Goal: Task Accomplishment & Management: Manage account settings

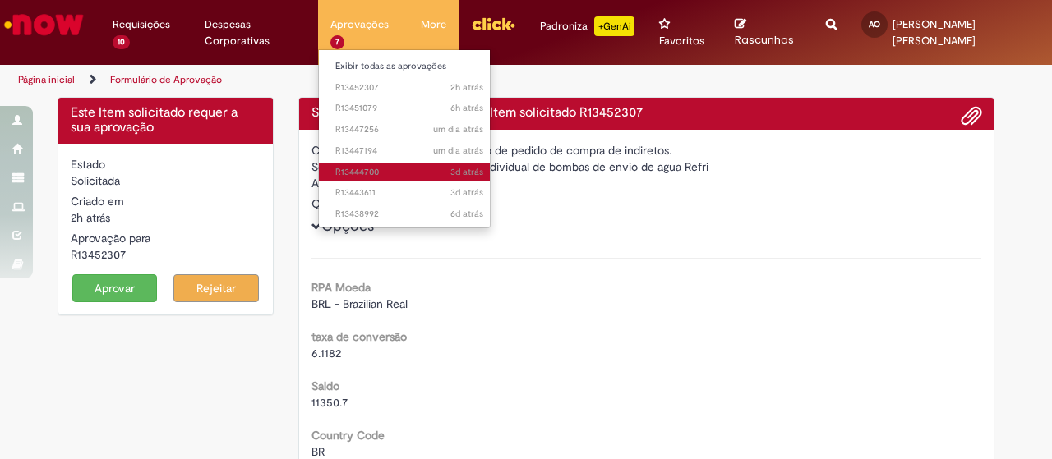
click at [396, 164] on link "3d atrás 3 dias atrás R13444700" at bounding box center [409, 173] width 181 height 18
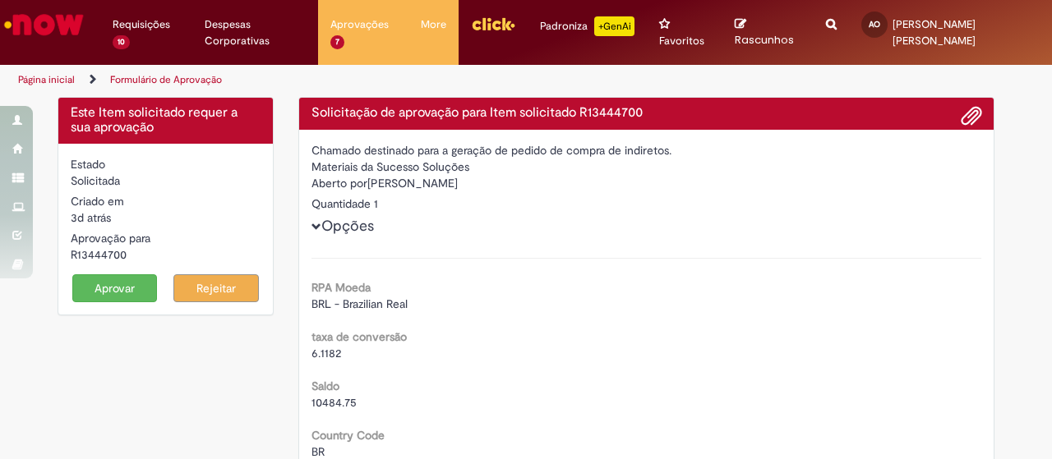
click at [122, 295] on button "Aprovar" at bounding box center [114, 288] width 85 height 28
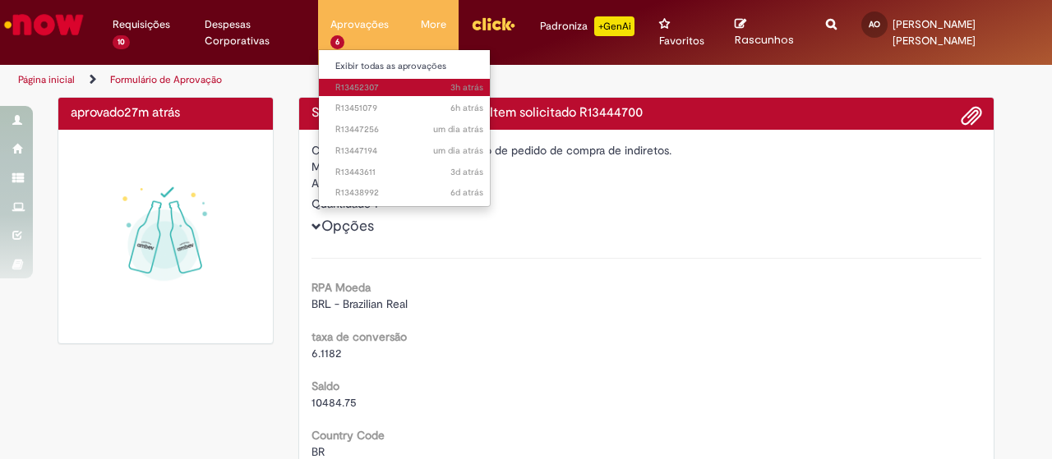
click at [381, 85] on span "3h atrás 3 horas atrás R13452307" at bounding box center [409, 87] width 148 height 13
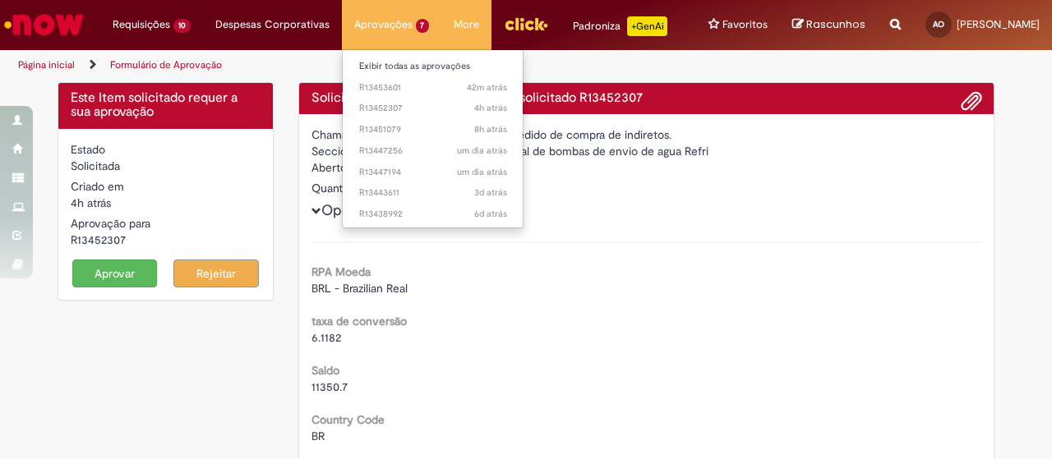
click at [382, 99] on li "4h atrás 4 horas atrás R13452307" at bounding box center [433, 106] width 181 height 21
click at [382, 98] on li "4h atrás 4 horas atrás R13452307" at bounding box center [433, 106] width 181 height 21
click at [385, 91] on span "42m atrás 42 minutos atrás R13453601" at bounding box center [433, 87] width 148 height 13
